Goal: Information Seeking & Learning: Learn about a topic

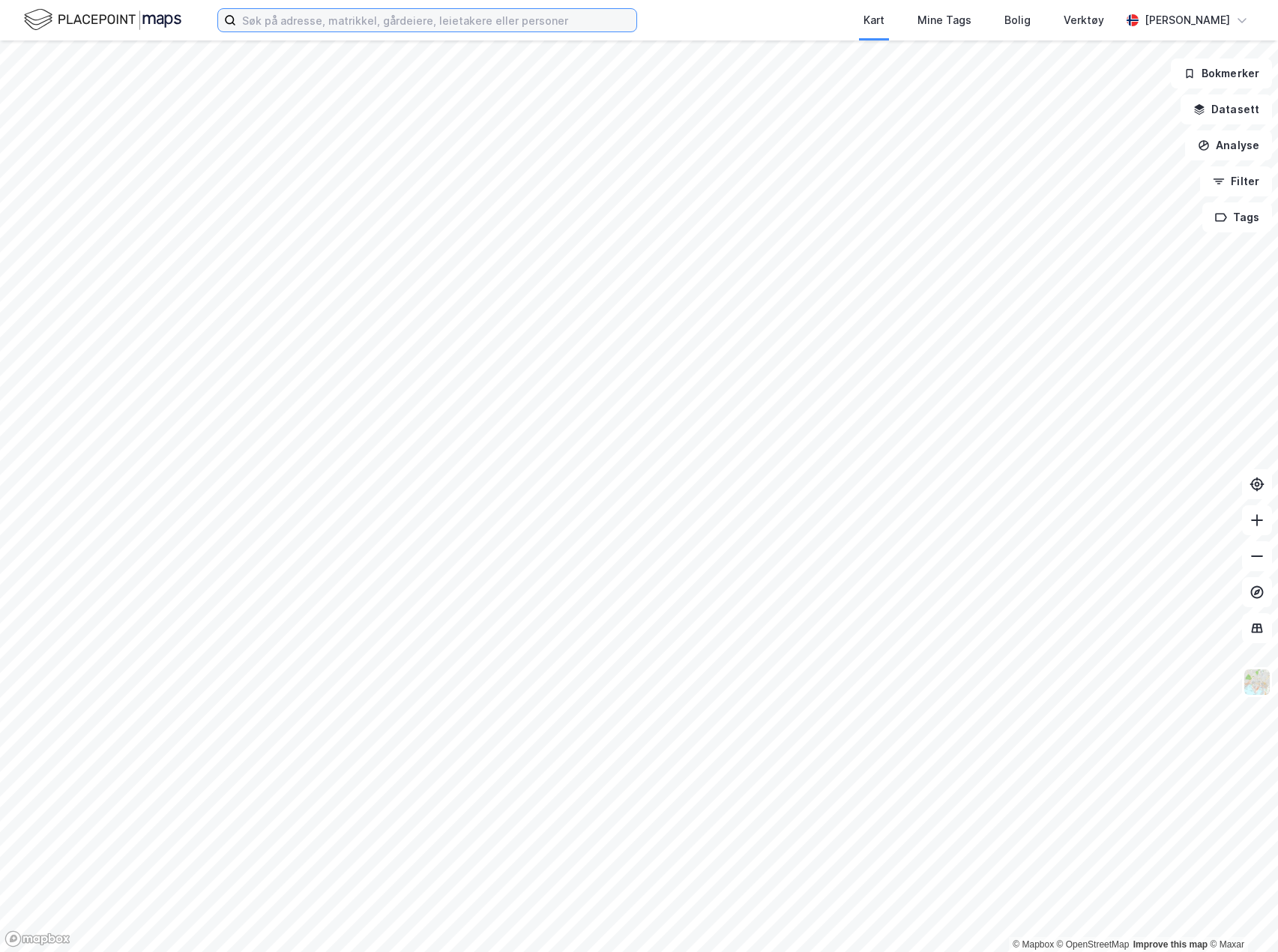
click at [317, 17] on input at bounding box center [436, 19] width 400 height 22
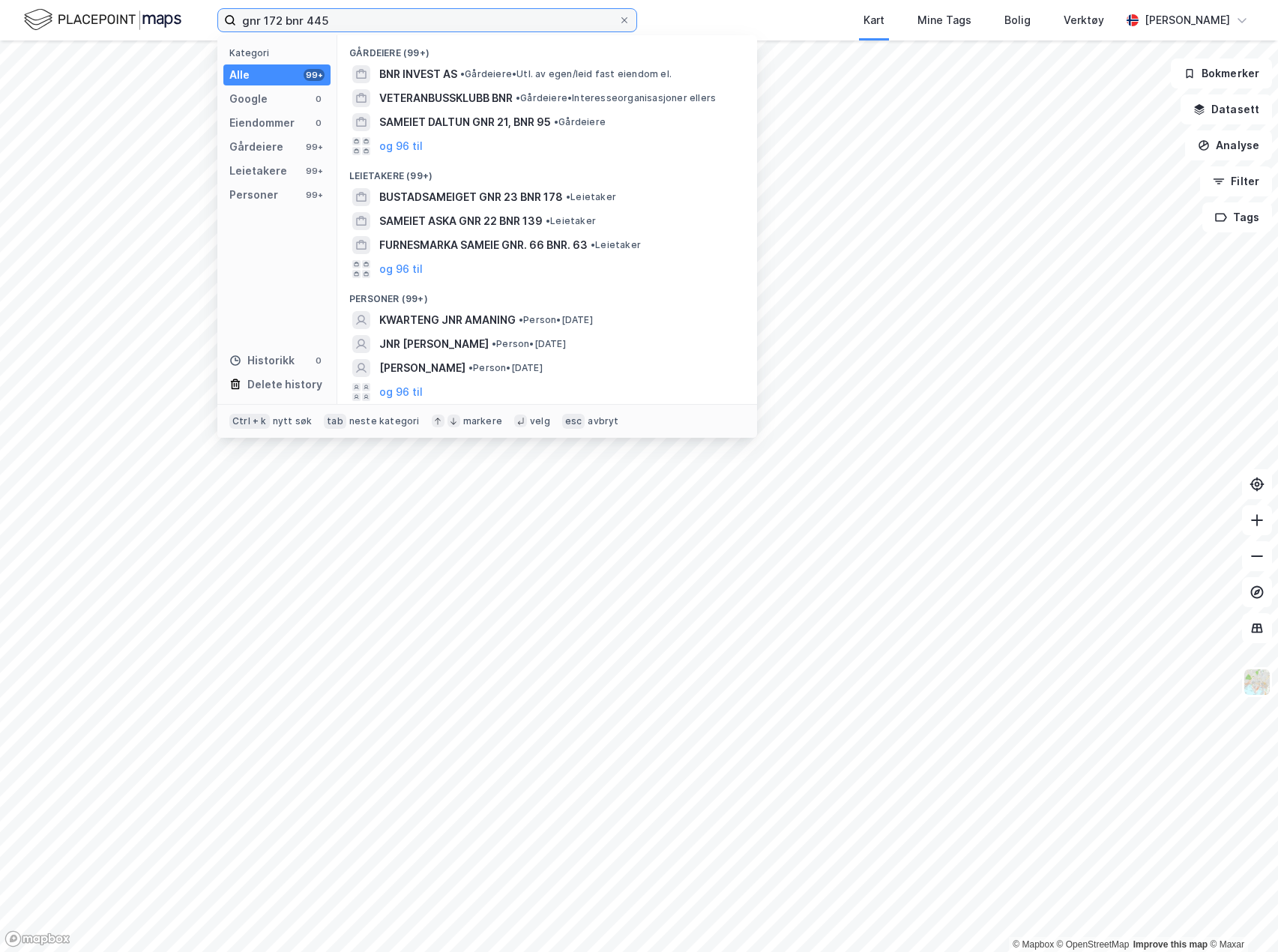
drag, startPoint x: 392, startPoint y: 24, endPoint x: 210, endPoint y: 24, distance: 182.0
click at [210, 24] on div "gnr 172 bnr 445 Kategori Alle 99+ Google 0 Eiendommer 0 Gårdeiere 99+ Leietaker…" at bounding box center [639, 20] width 1278 height 41
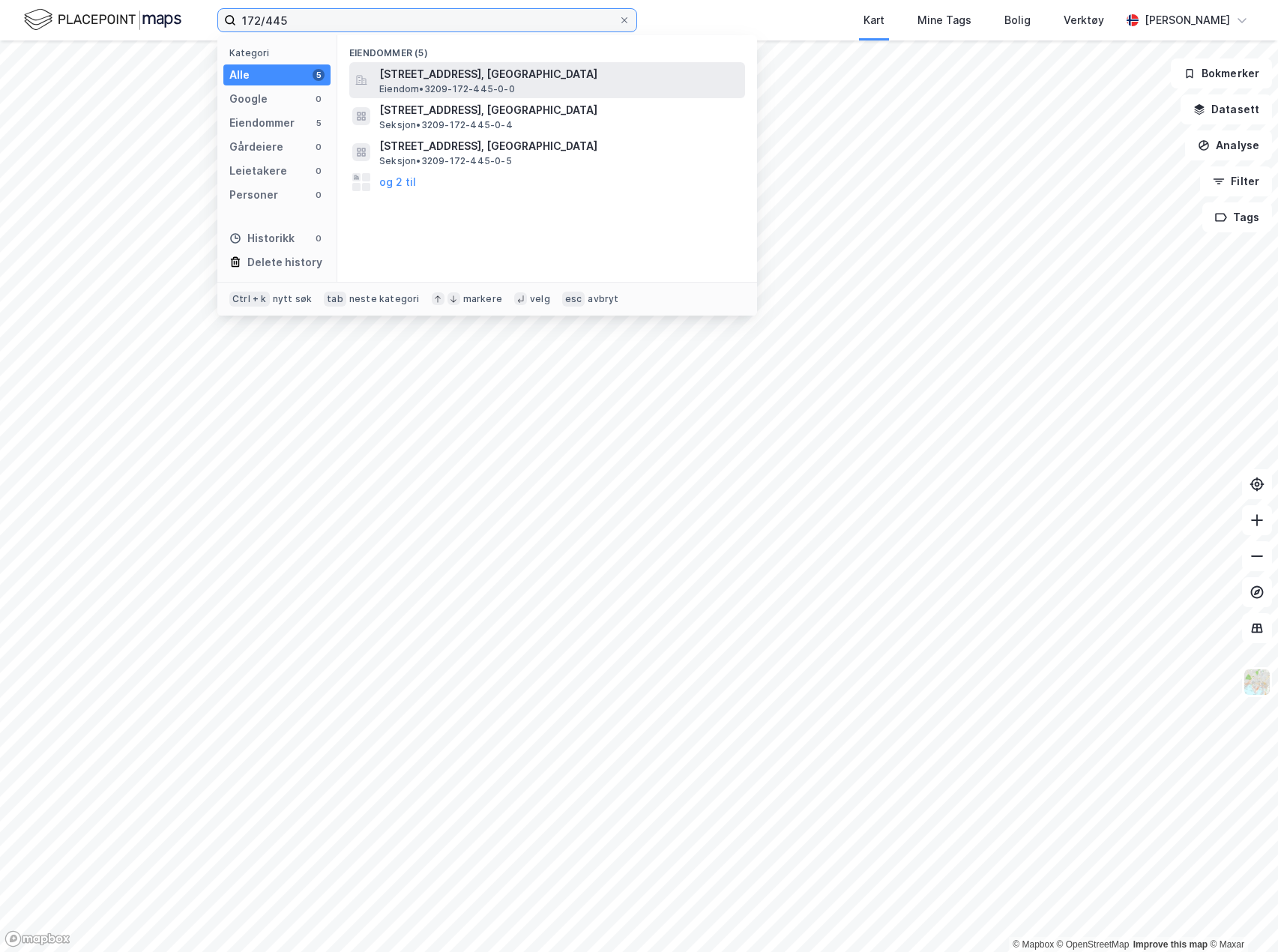
type input "172/445"
click at [478, 90] on span "Eiendom • 3209-172-445-0-0" at bounding box center [447, 89] width 136 height 12
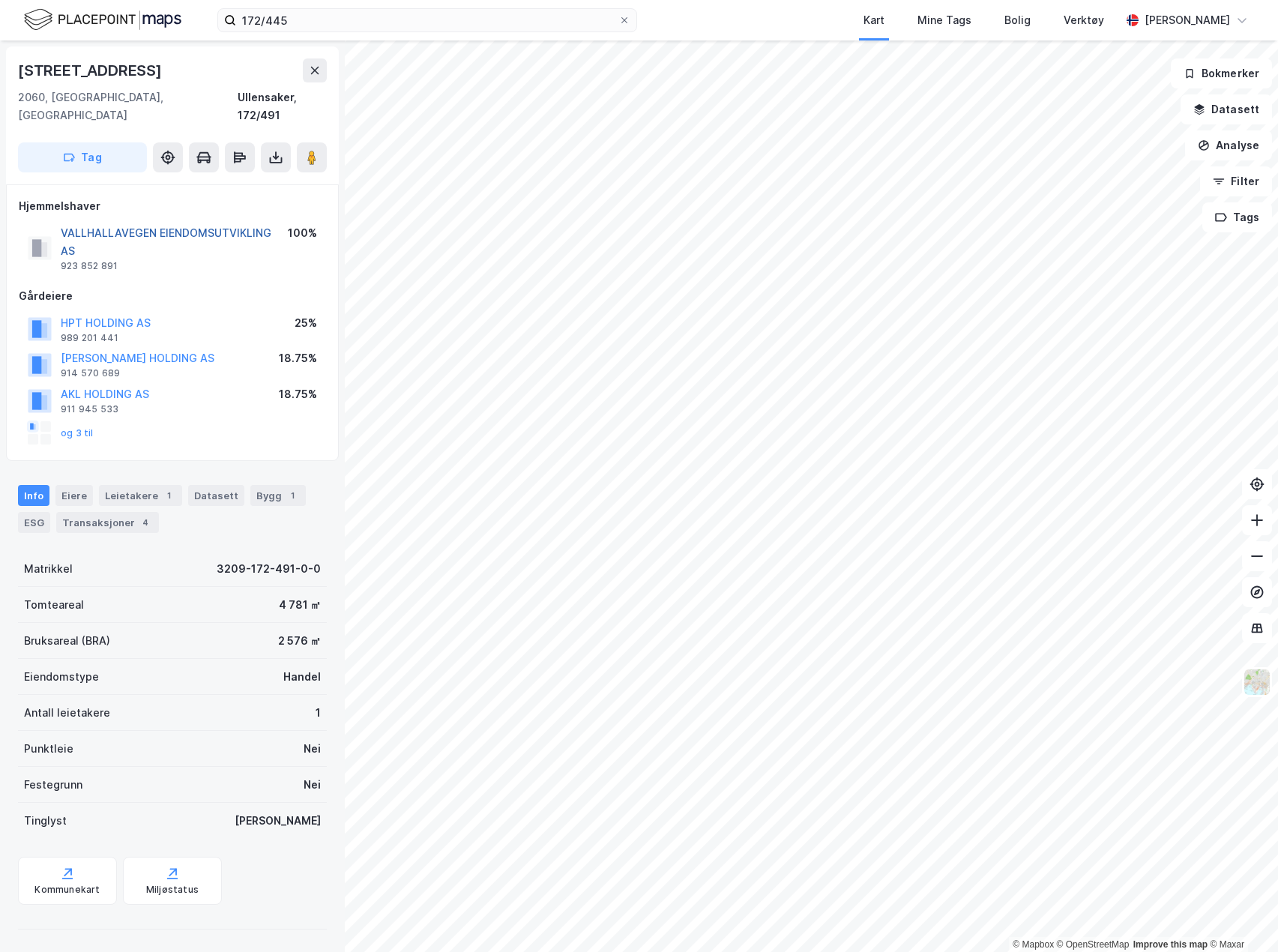
drag, startPoint x: 215, startPoint y: 216, endPoint x: 194, endPoint y: 215, distance: 21.0
click at [0, 0] on button "VALLHALLAVEGEN EIENDOMSUTVIKLING AS" at bounding box center [0, 0] width 0 height 0
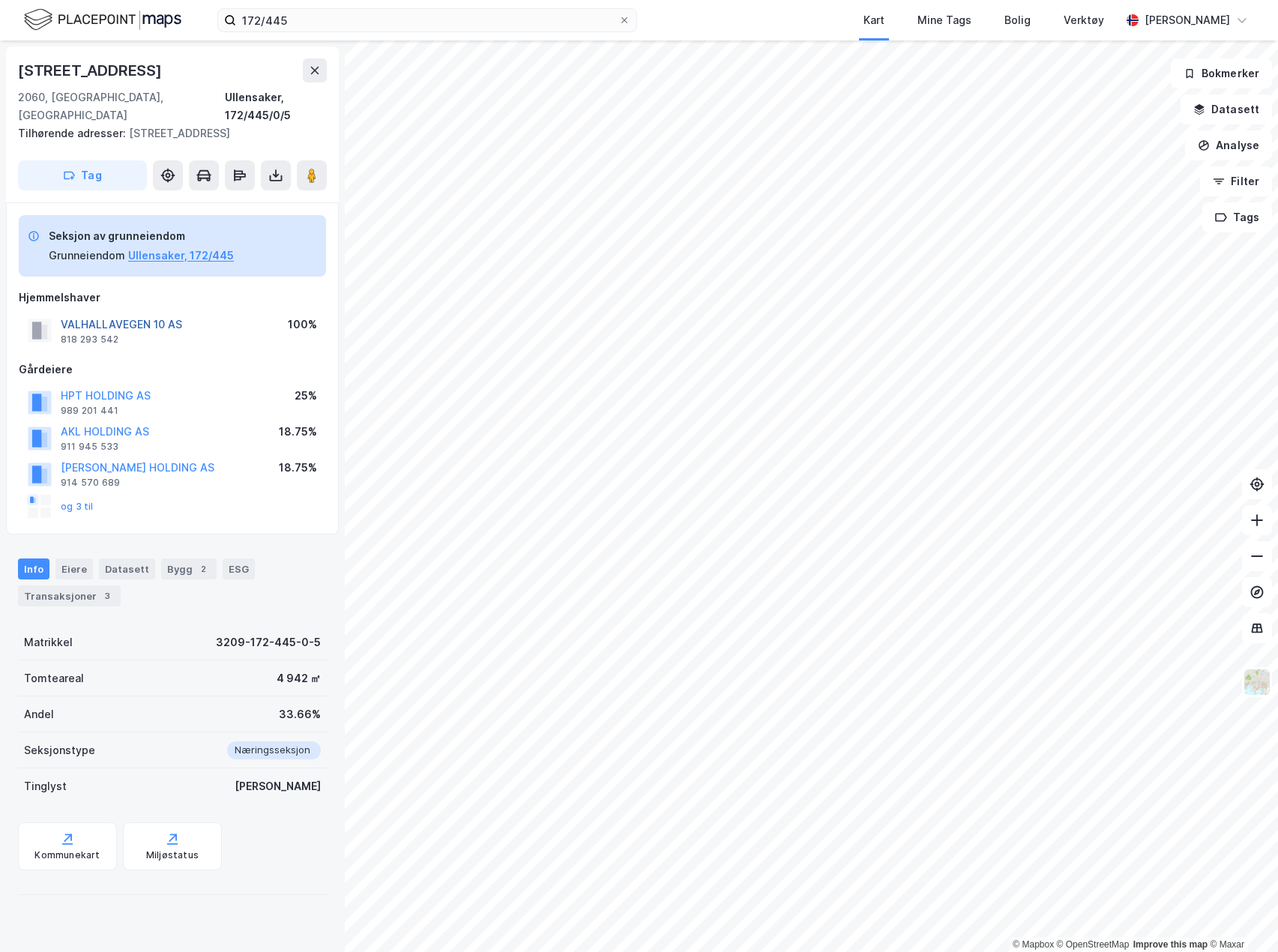
click at [0, 0] on button "VALHALLAVEGEN 10 AS" at bounding box center [0, 0] width 0 height 0
